Goal: Check status: Check status

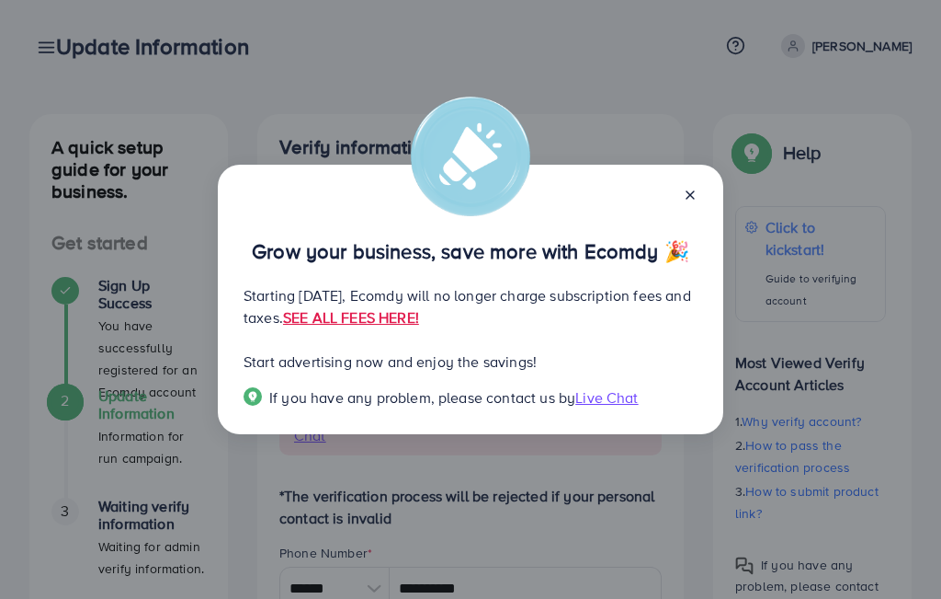
click at [622, 398] on span "Live Chat" at bounding box center [607, 397] width 63 height 20
click at [691, 195] on line at bounding box center [690, 194] width 7 height 7
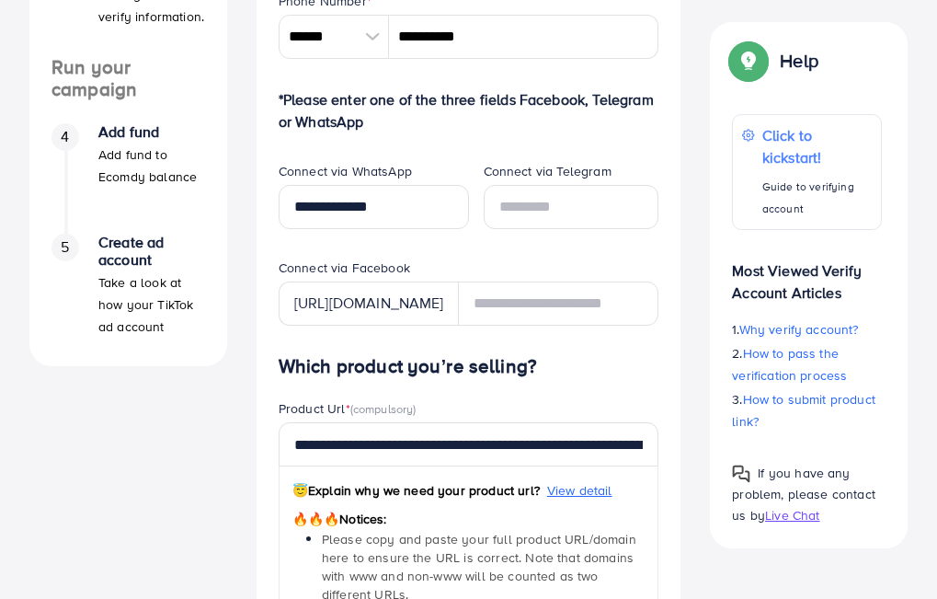
scroll to position [644, 0]
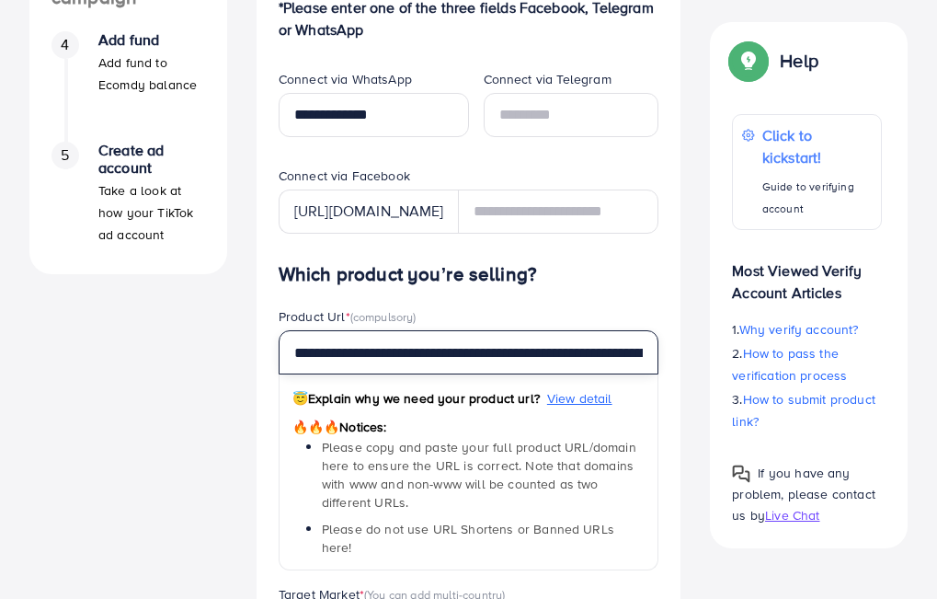
click at [479, 356] on input "**********" at bounding box center [469, 352] width 381 height 44
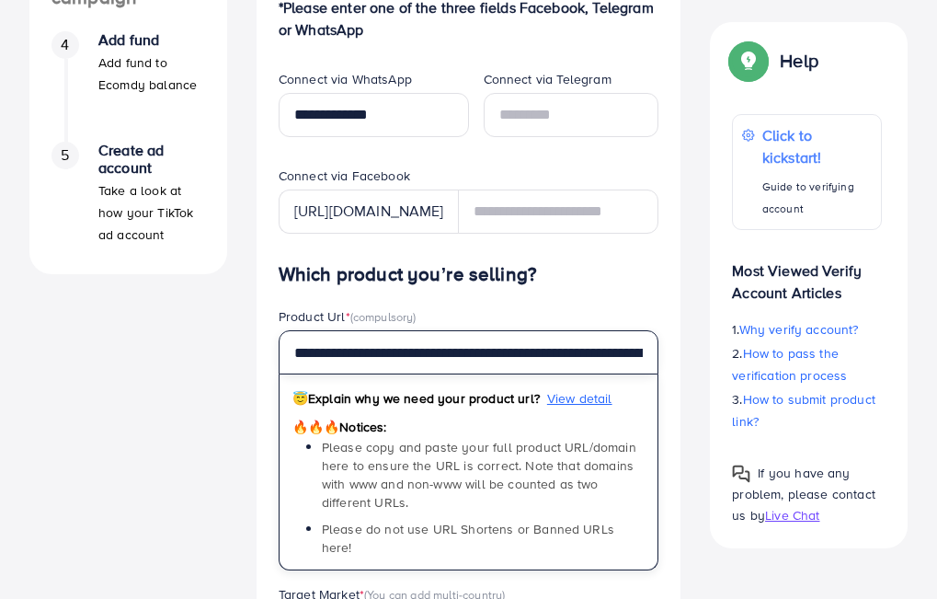
click at [479, 356] on input "**********" at bounding box center [469, 352] width 381 height 44
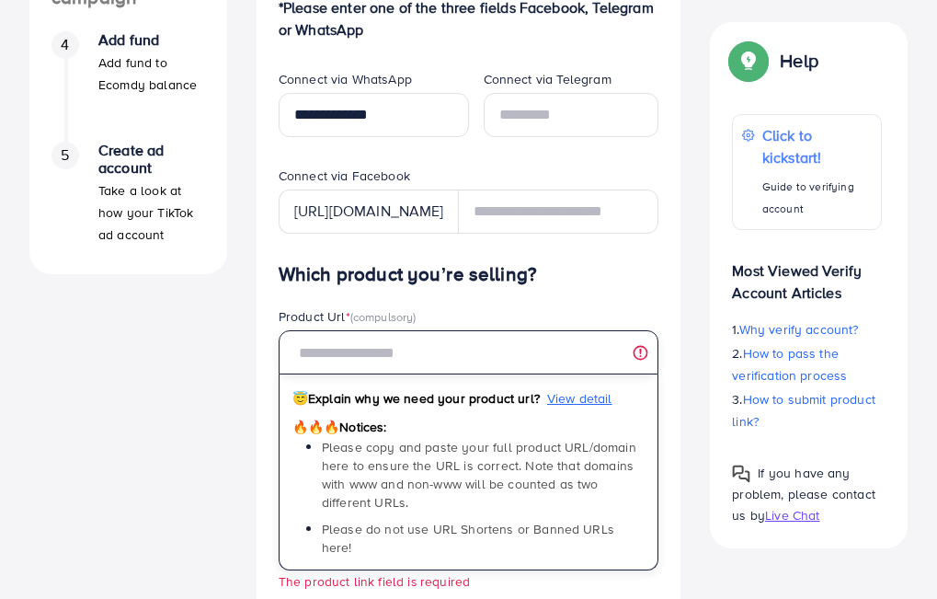
click at [368, 369] on input "text" at bounding box center [469, 352] width 381 height 44
paste input "**********"
type input "**********"
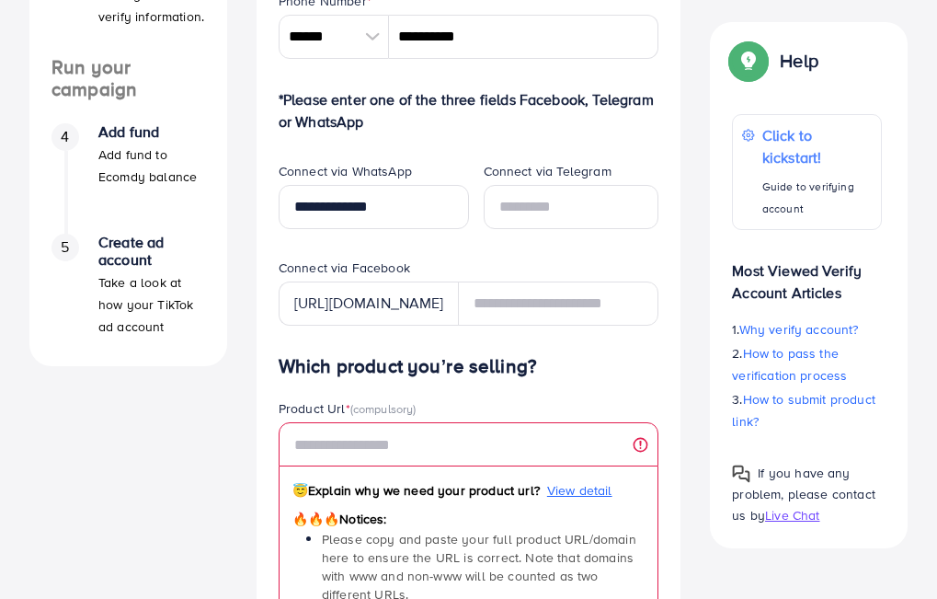
scroll to position [0, 0]
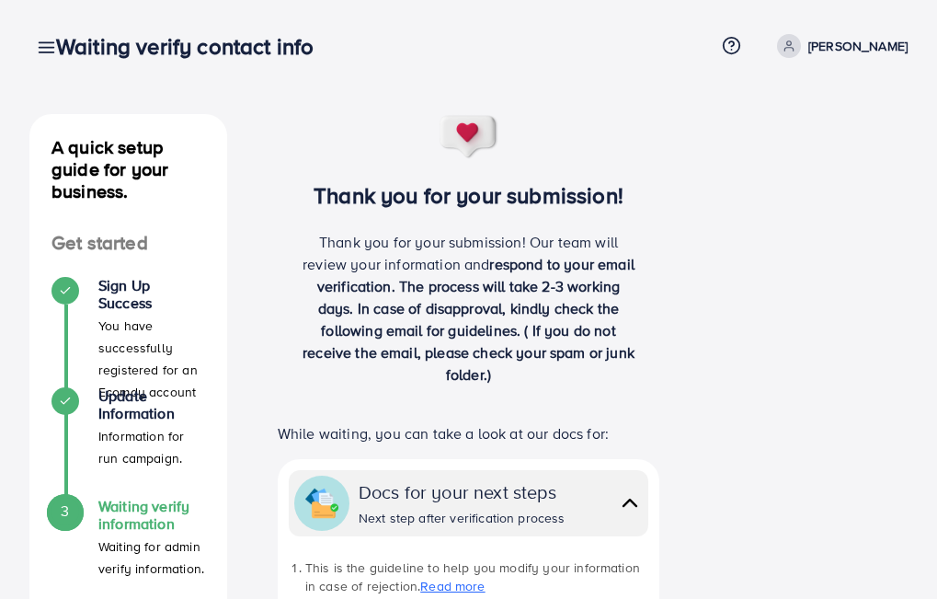
click at [861, 46] on p "[PERSON_NAME]" at bounding box center [857, 46] width 99 height 22
click at [781, 110] on span "Log out" at bounding box center [797, 109] width 50 height 22
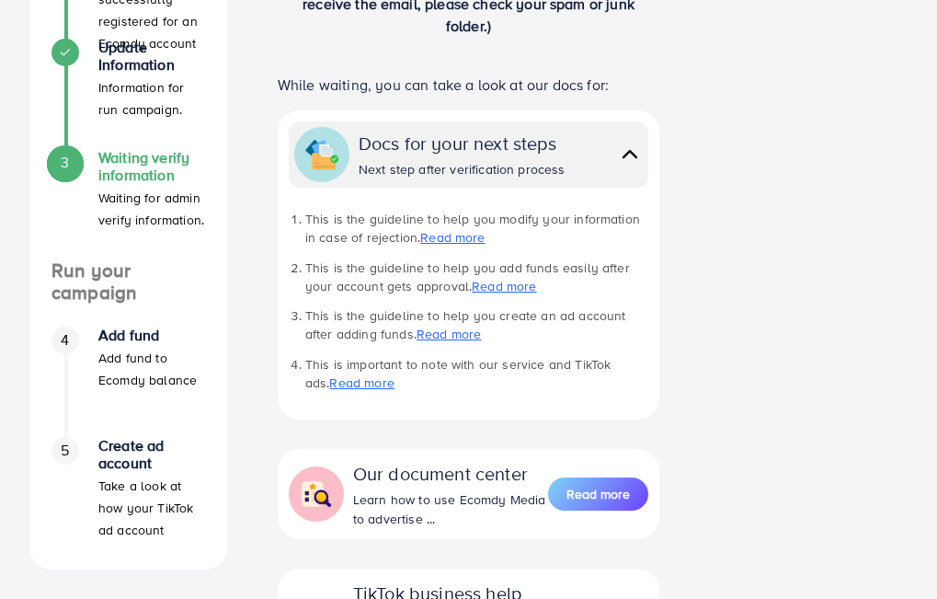
scroll to position [368, 0]
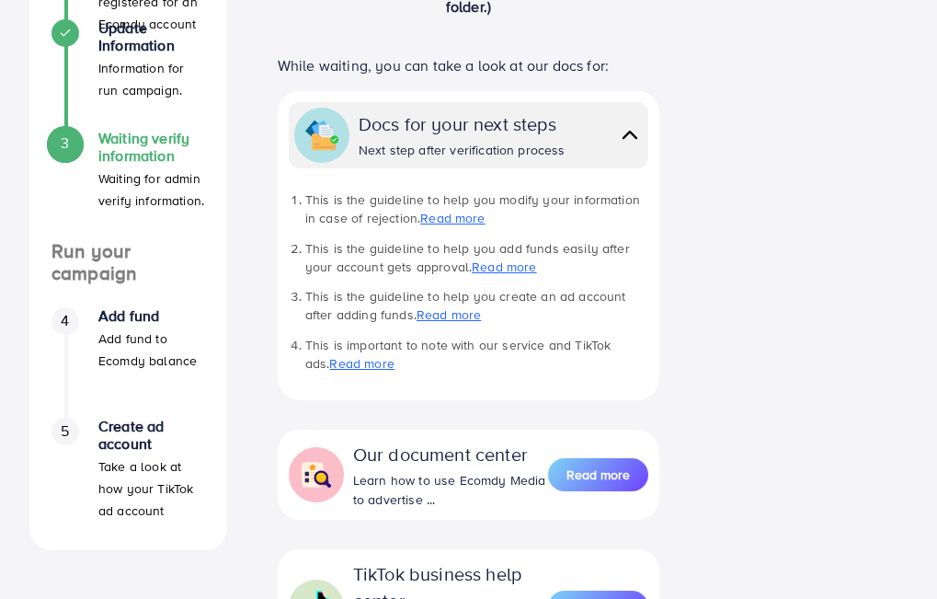
click at [561, 137] on div "Docs for your next steps Next step after verification process" at bounding box center [501, 134] width 284 height 49
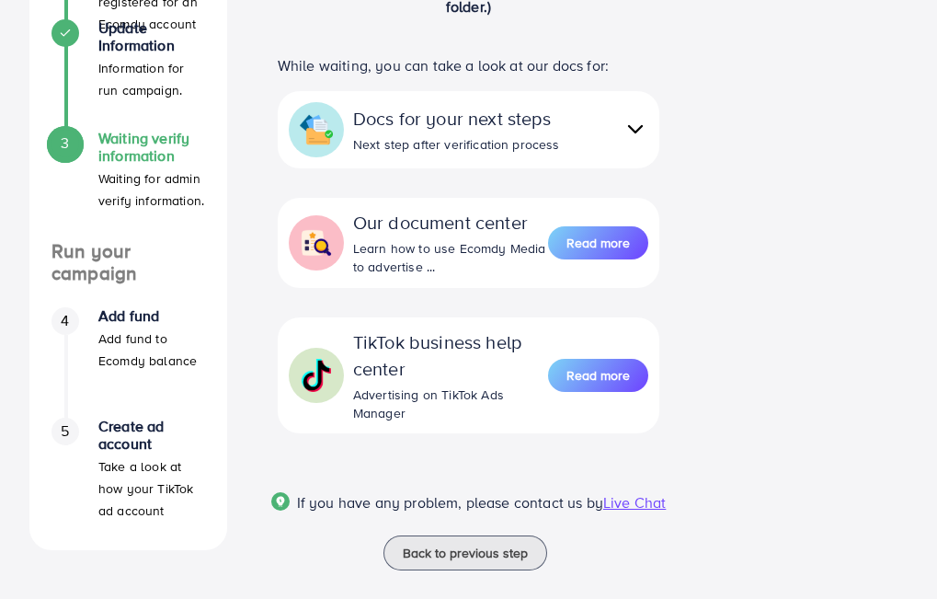
click at [561, 137] on div "Docs for your next steps Next step after verification process" at bounding box center [500, 129] width 295 height 49
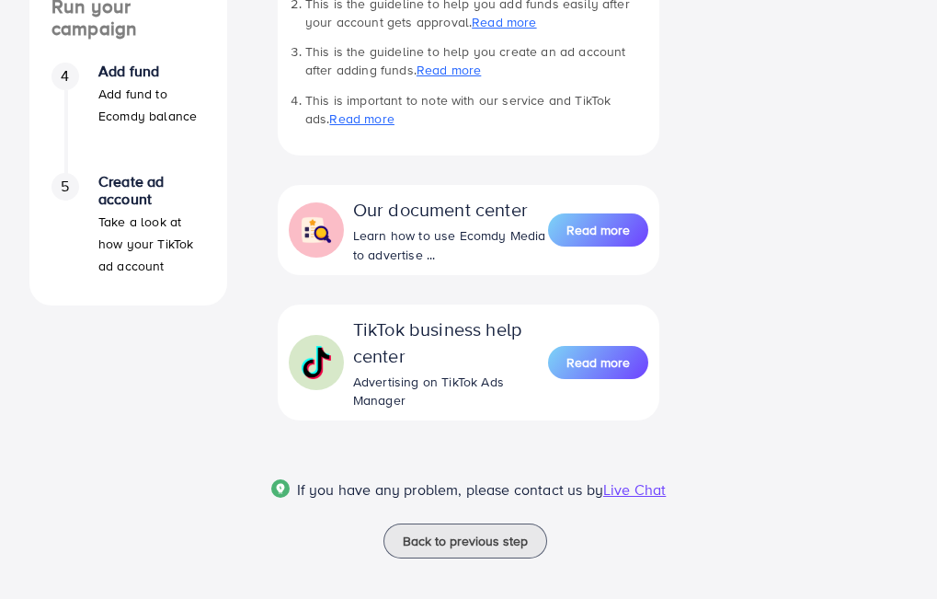
scroll to position [623, 0]
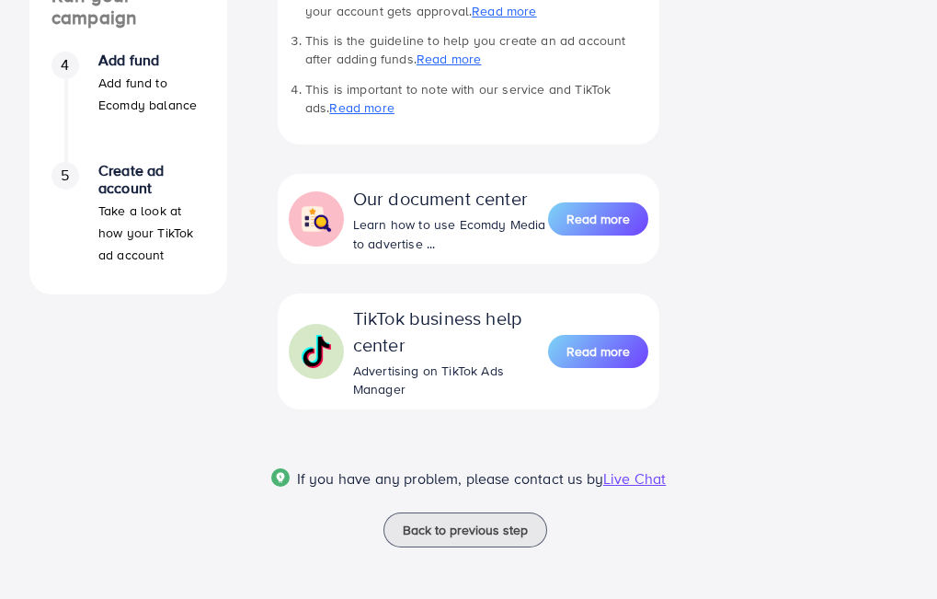
click at [478, 212] on div "Our document center Learn how to use Ecomdy Media to advertise ..." at bounding box center [450, 219] width 195 height 68
click at [525, 329] on div "TikTok business help center" at bounding box center [450, 330] width 195 height 53
click at [456, 536] on span "Back to previous step" at bounding box center [465, 529] width 125 height 18
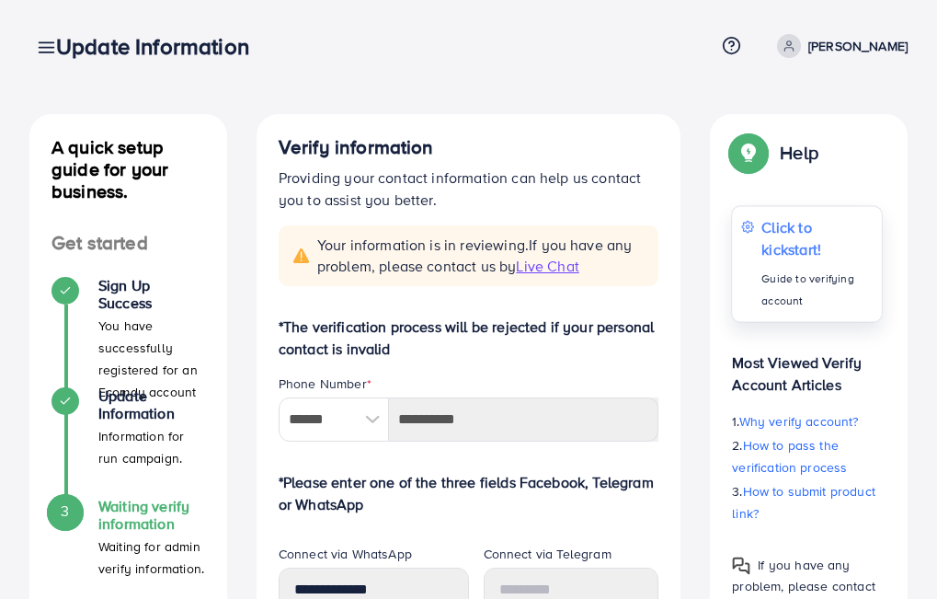
click at [818, 250] on p "Click to kickstart!" at bounding box center [816, 237] width 110 height 44
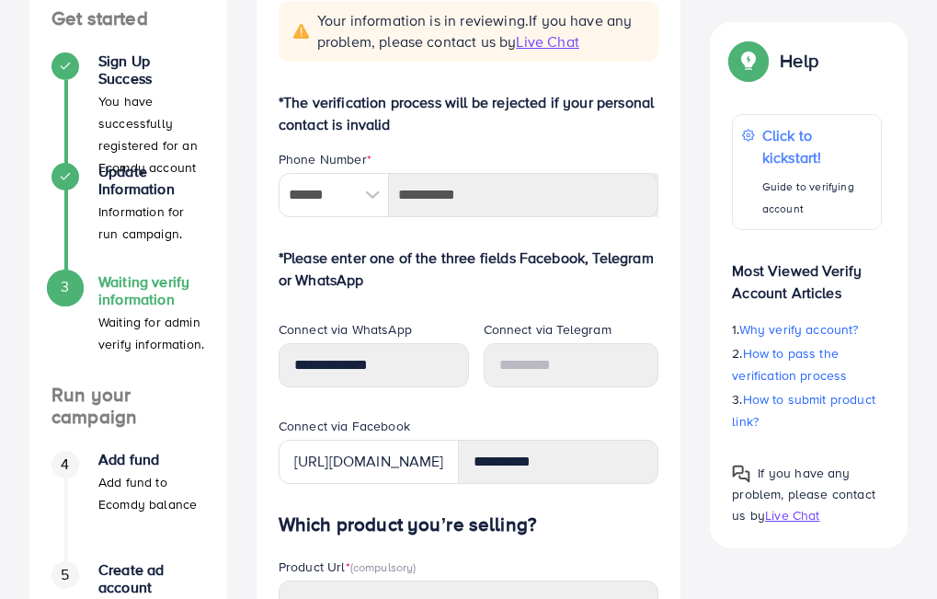
scroll to position [111, 0]
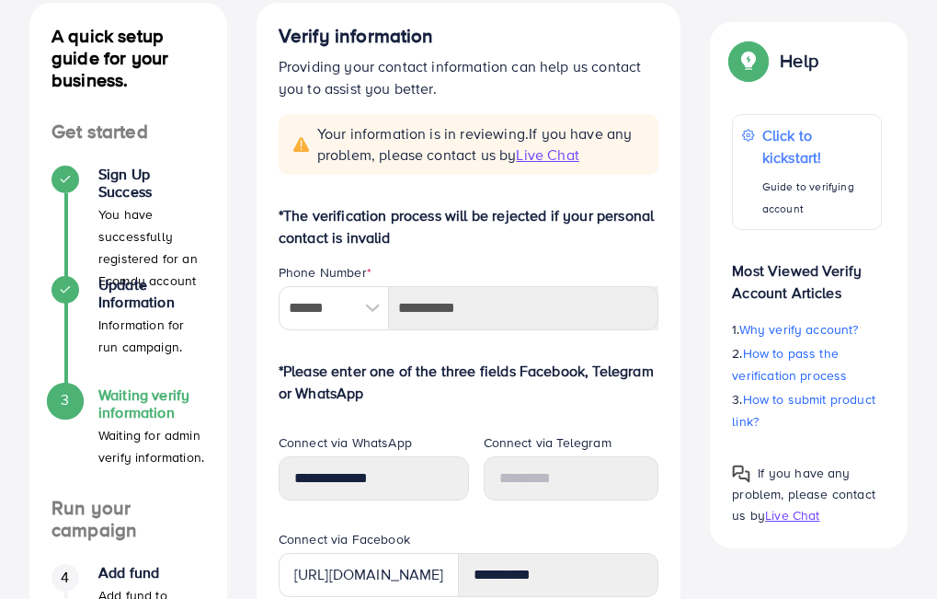
click at [551, 159] on span "Live Chat" at bounding box center [547, 154] width 63 height 20
drag, startPoint x: 319, startPoint y: 134, endPoint x: 599, endPoint y: 150, distance: 279.9
click at [599, 150] on span "Your information is in reviewing. If you have any problem, please contact us by…" at bounding box center [482, 144] width 331 height 42
copy span "Your information is in reviewing. If you have any problem, please contact us by…"
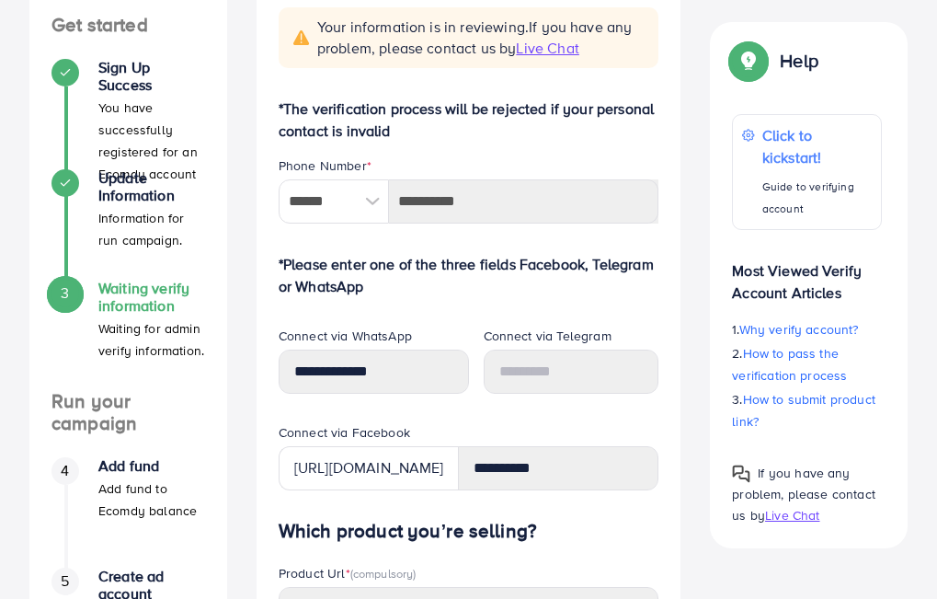
scroll to position [0, 0]
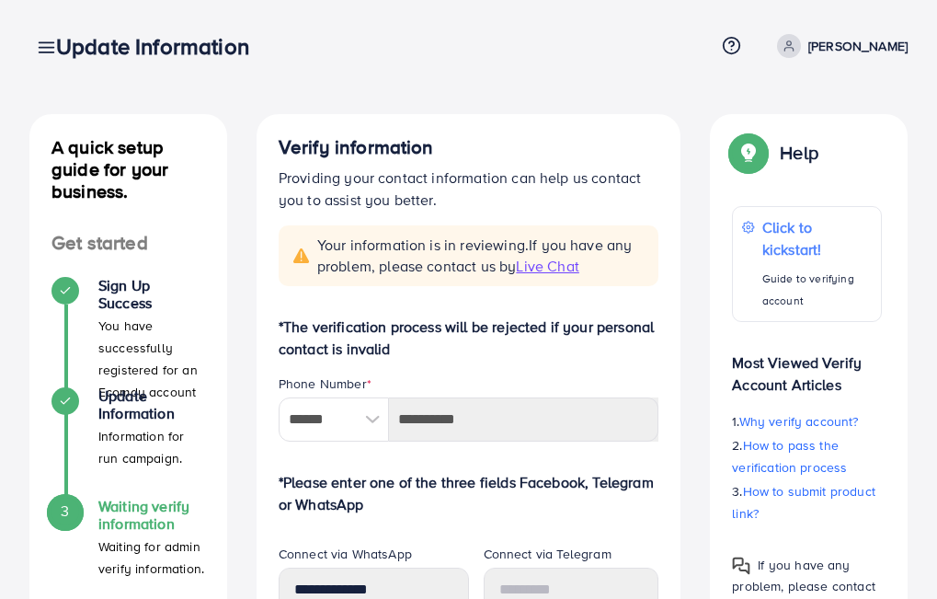
click at [770, 174] on div "Help" at bounding box center [775, 160] width 86 height 48
click at [786, 245] on p "Click to kickstart!" at bounding box center [816, 237] width 110 height 44
